Goal: Task Accomplishment & Management: Use online tool/utility

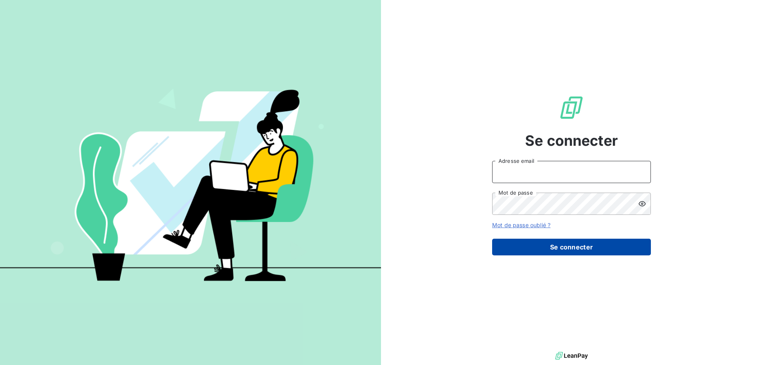
type input "[EMAIL_ADDRESS][DOMAIN_NAME]"
click at [569, 246] on button "Se connecter" at bounding box center [571, 246] width 159 height 17
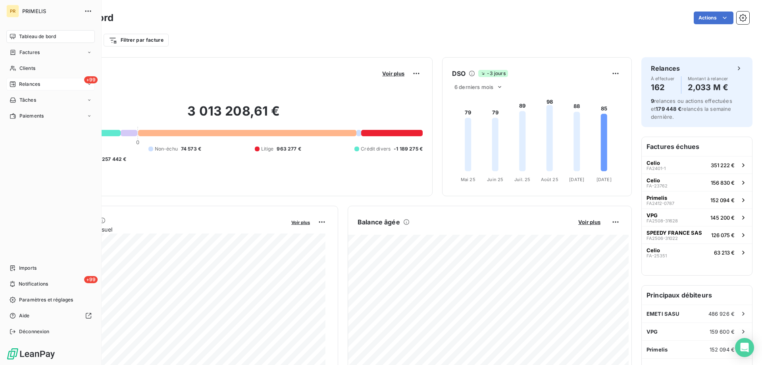
click at [17, 84] on div "Relances" at bounding box center [25, 84] width 31 height 7
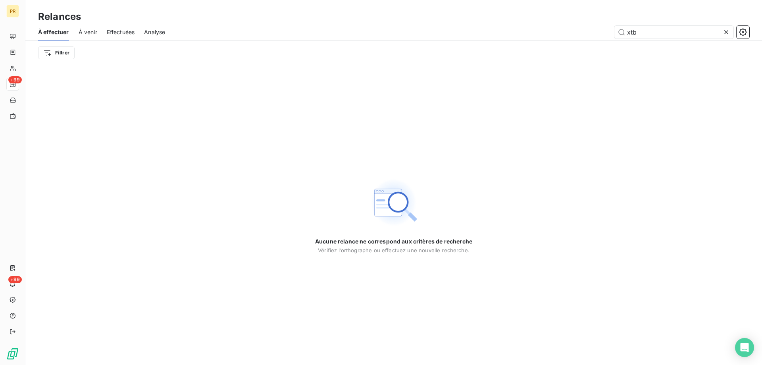
click at [115, 31] on span "Effectuées" at bounding box center [121, 32] width 28 height 8
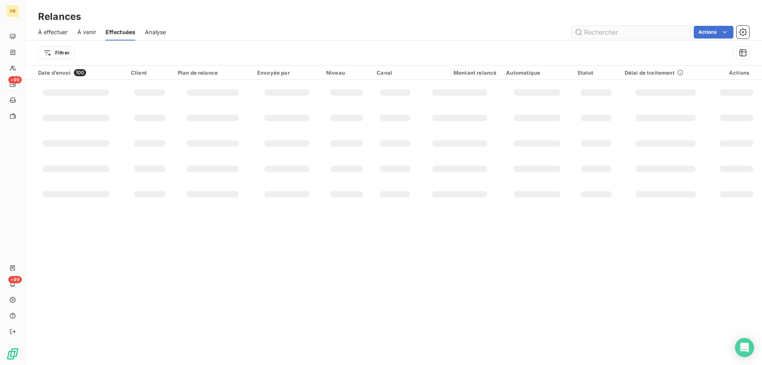
click at [625, 35] on input "text" at bounding box center [630, 32] width 119 height 13
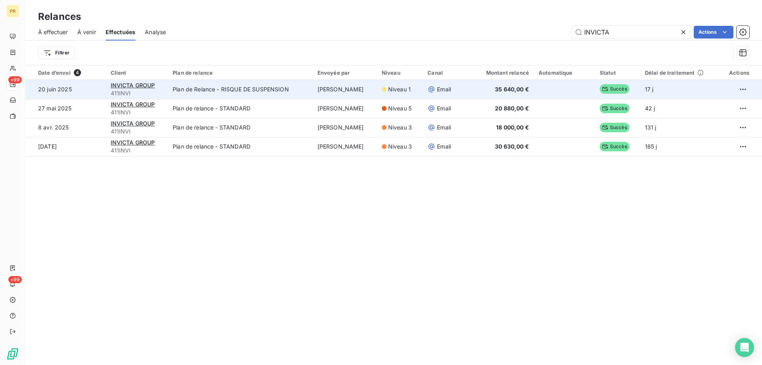
type input "INVICTA"
click at [130, 89] on span "411INVI" at bounding box center [137, 93] width 53 height 8
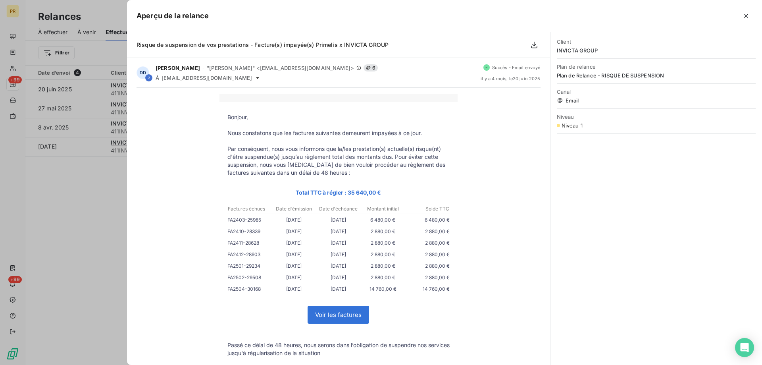
drag, startPoint x: 238, startPoint y: 221, endPoint x: 292, endPoint y: 223, distance: 54.4
click at [292, 223] on tr "FA2403-25985 [DATE] [DATE] 6 480,00 € 6 480,00 €" at bounding box center [338, 219] width 222 height 8
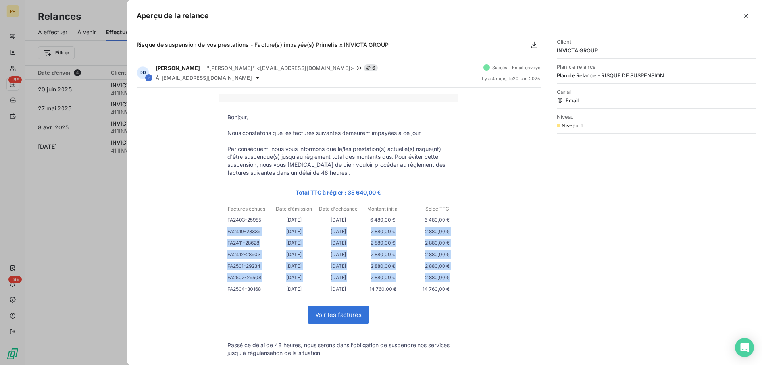
drag, startPoint x: 223, startPoint y: 232, endPoint x: 256, endPoint y: 294, distance: 69.6
click at [256, 294] on tbody "Bonjour, Nous constatons que les factures suivantes demeurent impayées à ce jou…" at bounding box center [338, 282] width 238 height 339
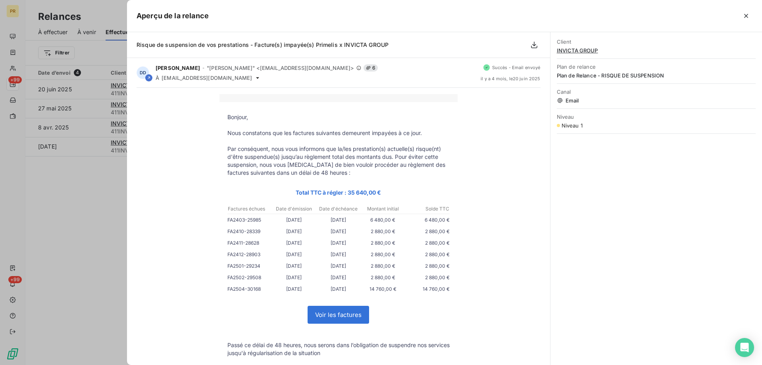
click at [54, 231] on div at bounding box center [381, 182] width 762 height 365
